Goal: Task Accomplishment & Management: Manage account settings

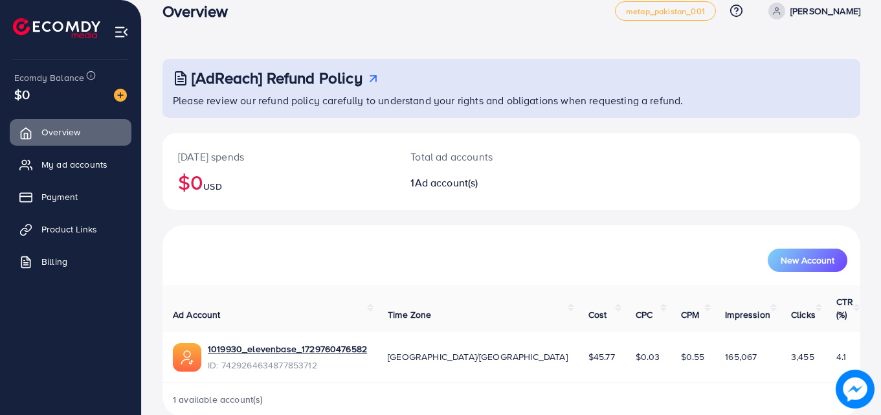
scroll to position [17, 0]
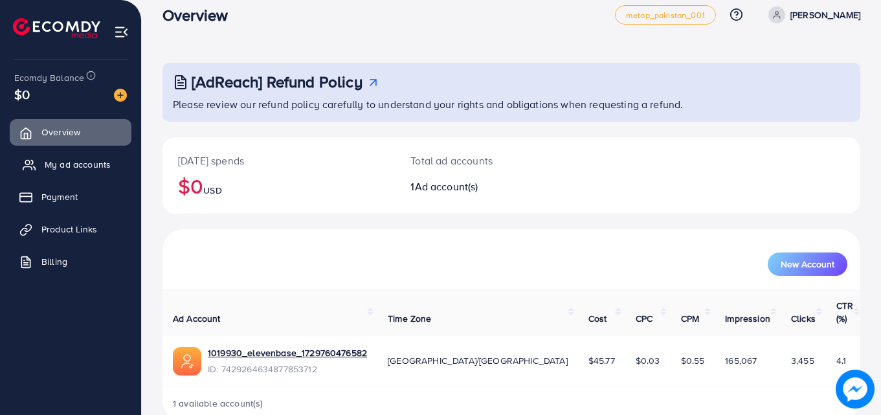
click at [67, 164] on span "My ad accounts" at bounding box center [78, 164] width 66 height 13
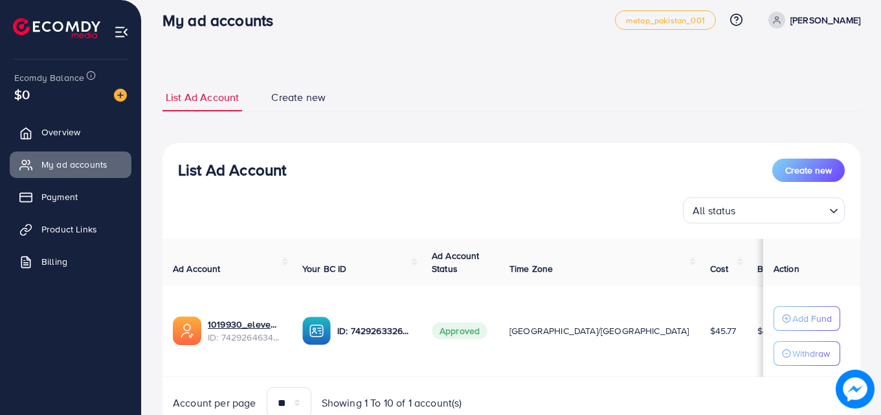
scroll to position [67, 0]
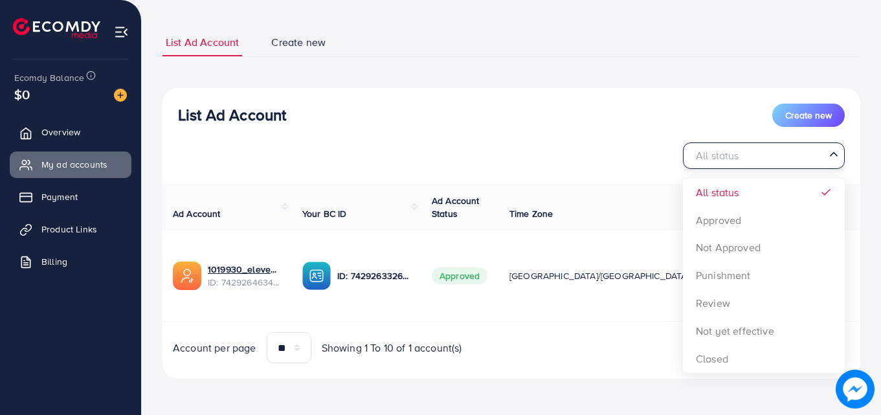
click at [726, 159] on div "All status" at bounding box center [756, 154] width 138 height 23
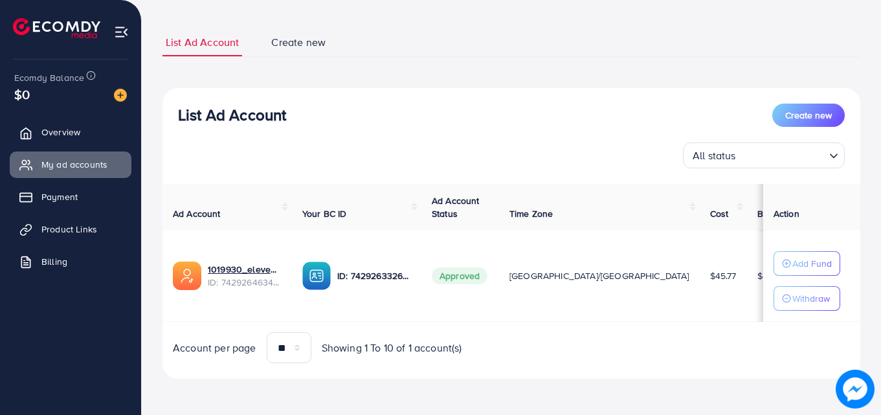
click at [548, 126] on div "List Ad Account Create new" at bounding box center [511, 115] width 667 height 23
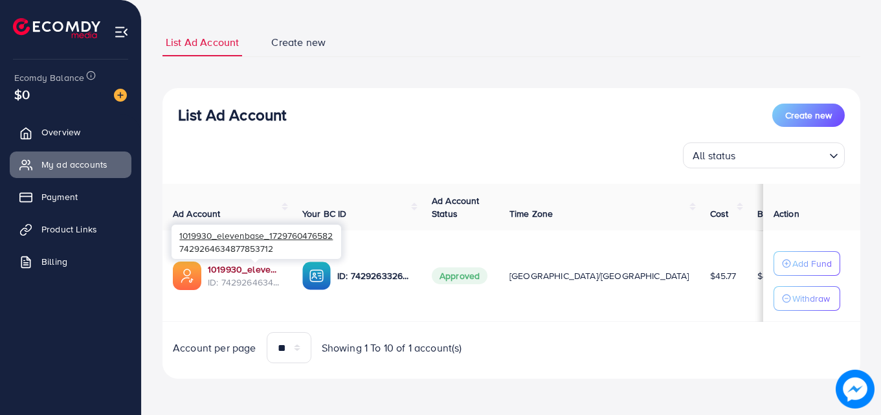
click at [222, 266] on link "1019930_elevenbase_1729760476582" at bounding box center [245, 269] width 74 height 13
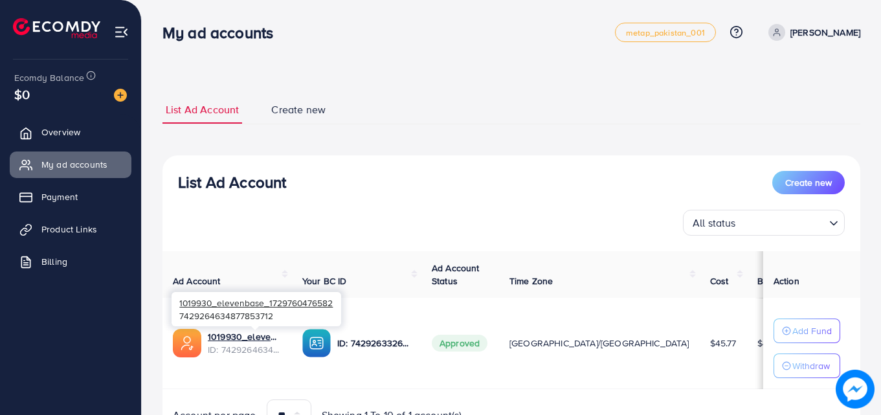
click at [237, 330] on div "1019930_elevenbase_1729760476582 7429264634877853712" at bounding box center [256, 309] width 170 height 42
click at [240, 334] on link "1019930_elevenbase_1729760476582" at bounding box center [245, 336] width 74 height 13
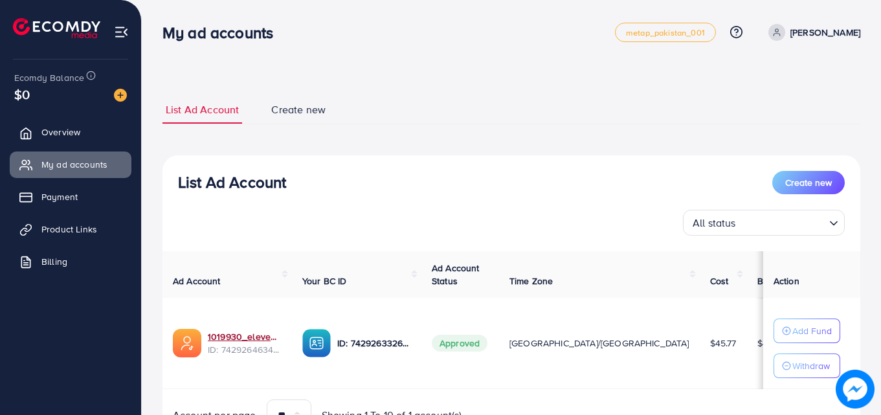
scroll to position [67, 0]
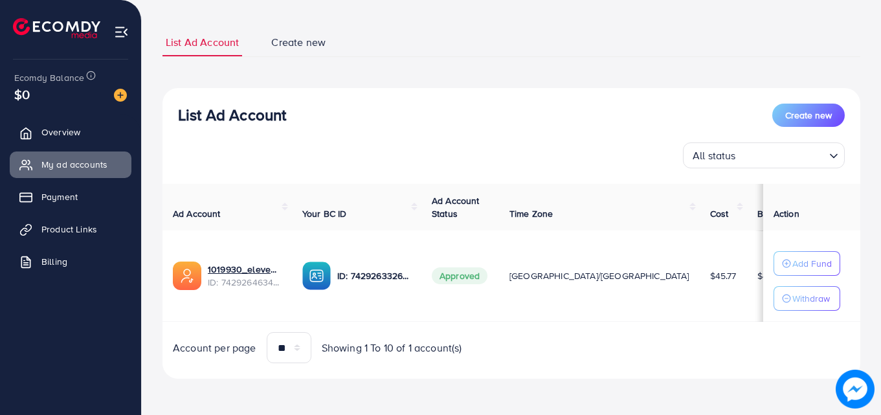
click at [127, 92] on div "Ecomdy Balance $0" at bounding box center [70, 87] width 120 height 54
click at [121, 92] on img at bounding box center [120, 95] width 13 height 13
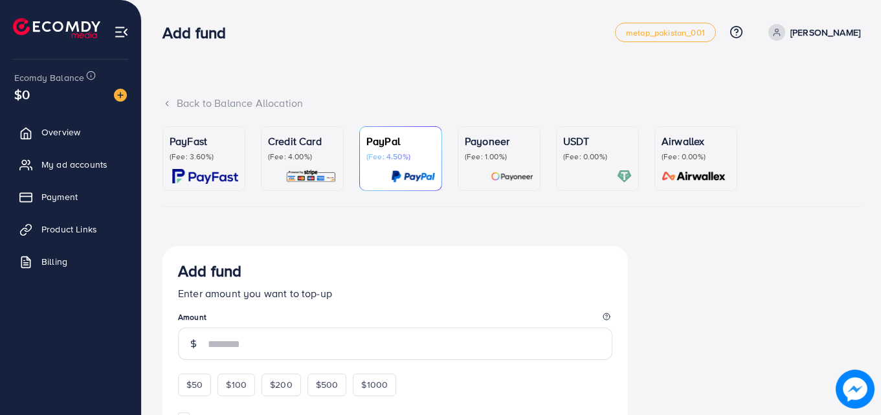
click at [306, 156] on p "(Fee: 4.00%)" at bounding box center [302, 156] width 69 height 10
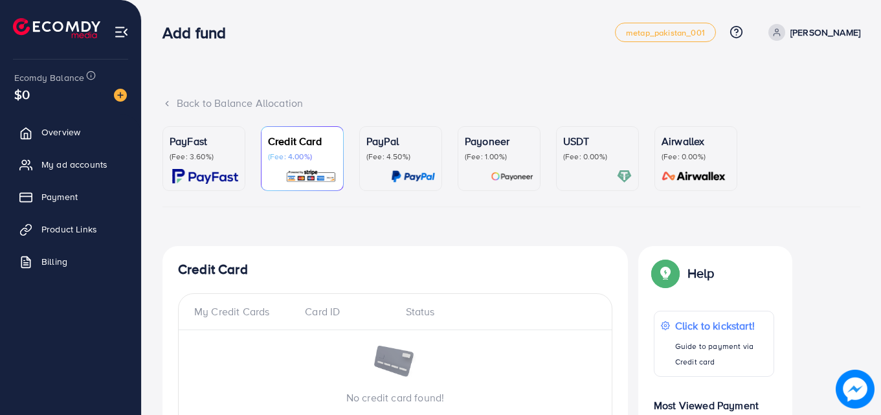
click at [386, 144] on p "PayPal" at bounding box center [400, 141] width 69 height 16
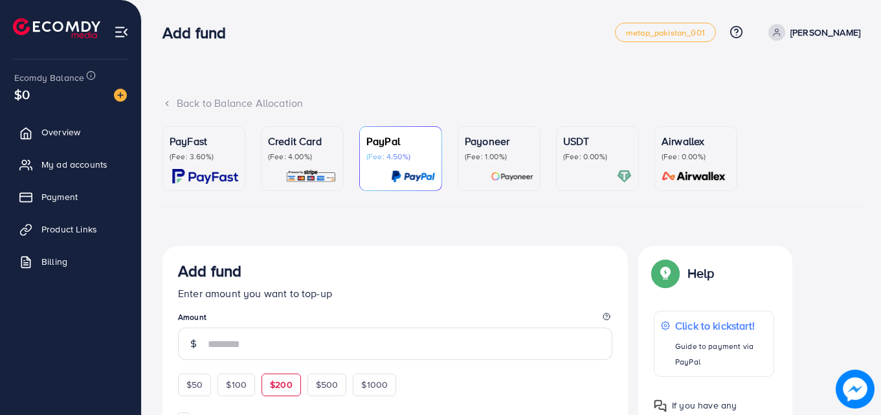
click at [291, 381] on span "$200" at bounding box center [281, 384] width 23 height 13
type input "***"
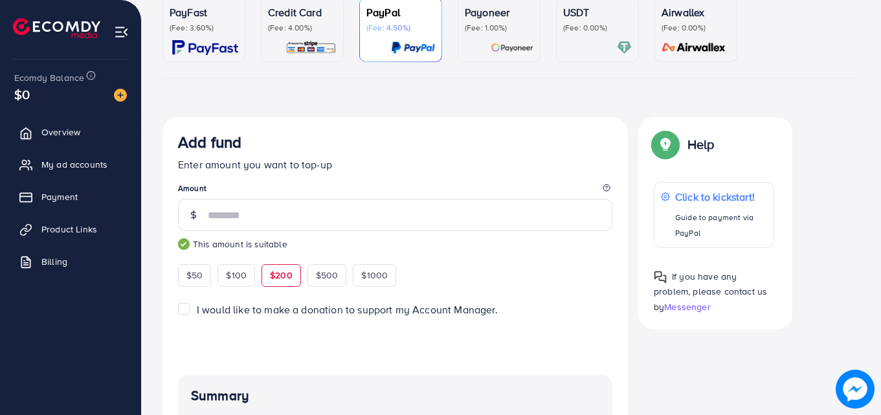
scroll to position [129, 0]
click at [189, 34] on div "PayFast (Fee: 3.60%)" at bounding box center [204, 29] width 69 height 50
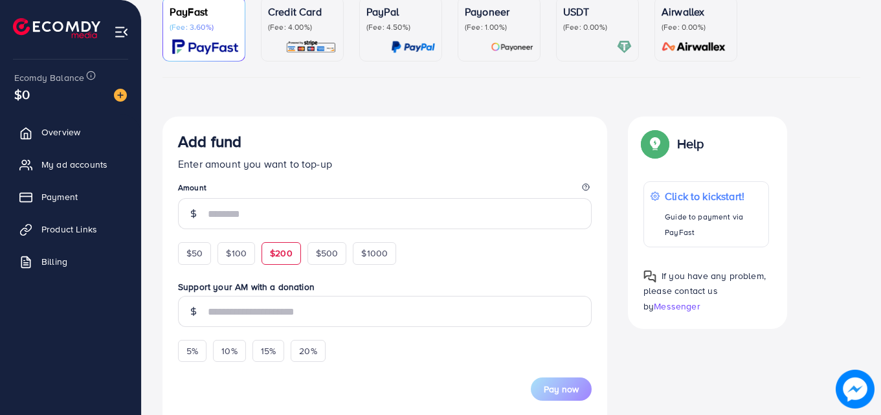
click at [275, 249] on span "$200" at bounding box center [281, 253] width 23 height 13
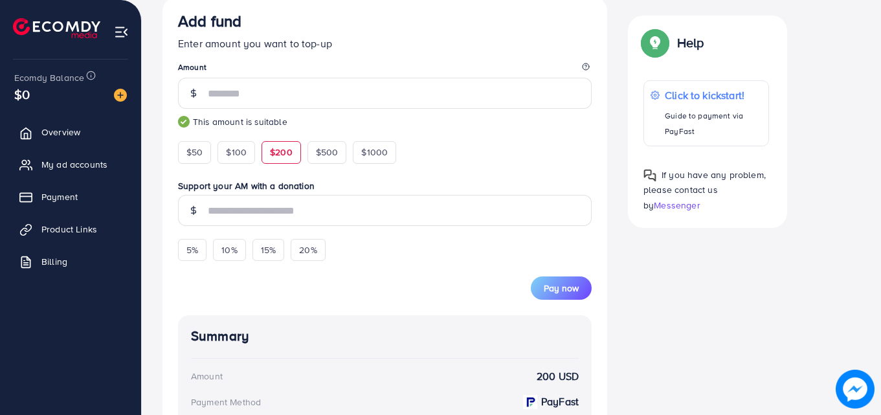
scroll to position [249, 0]
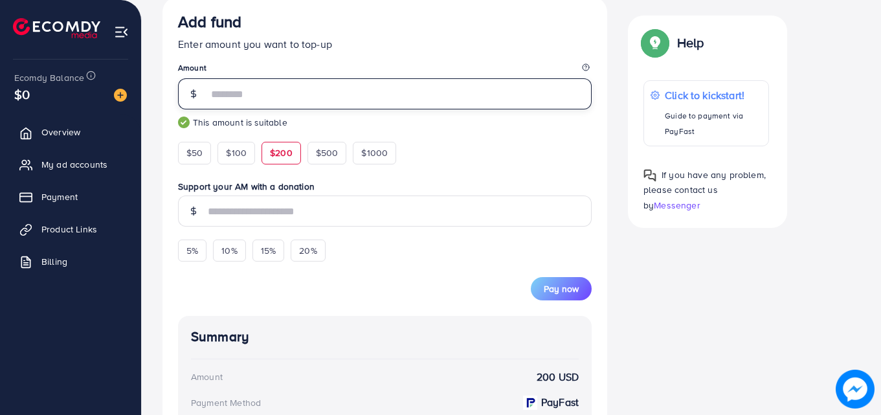
click at [232, 93] on input "***" at bounding box center [400, 93] width 384 height 31
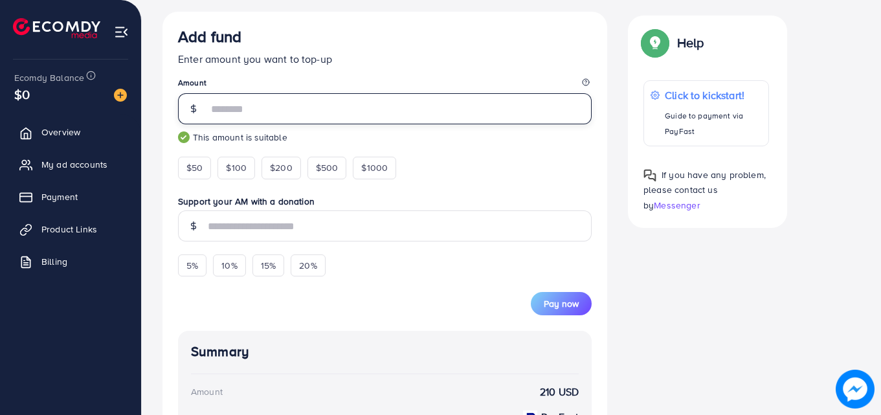
scroll to position [194, 0]
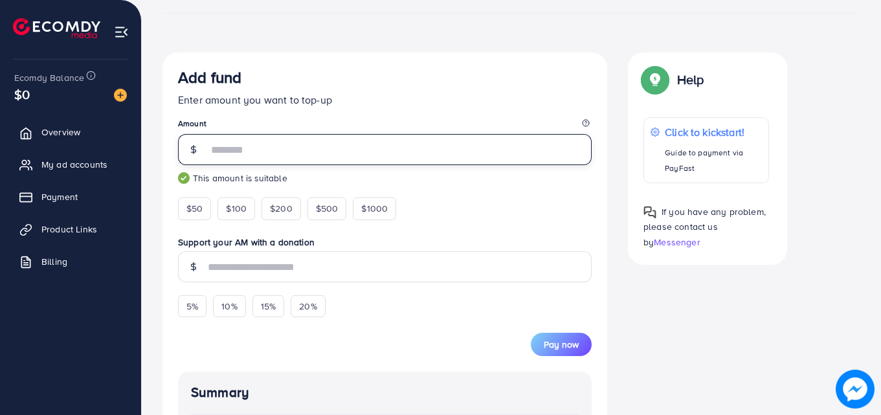
type input "***"
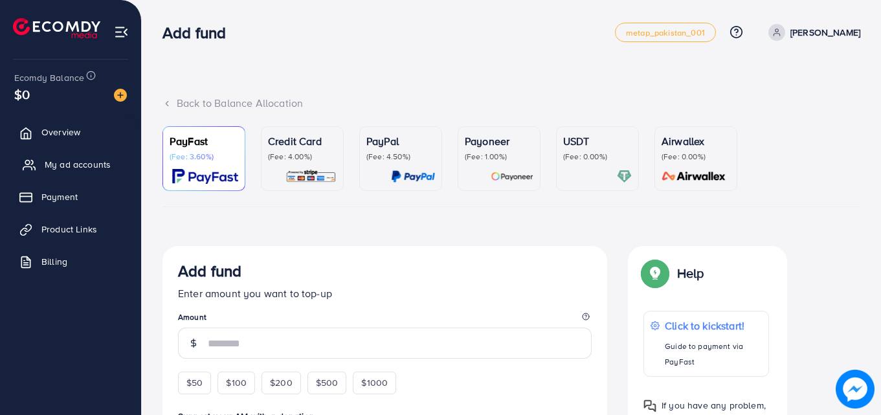
click at [83, 167] on span "My ad accounts" at bounding box center [78, 164] width 66 height 13
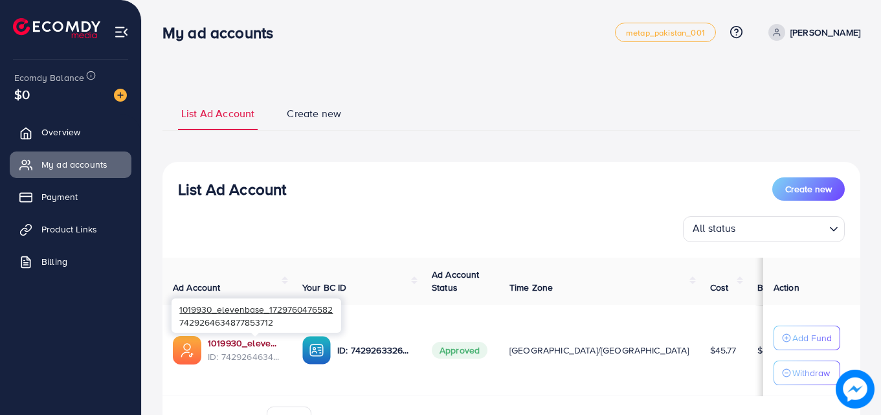
click at [247, 344] on link "1019930_elevenbase_1729760476582" at bounding box center [245, 343] width 74 height 13
